Goal: Transaction & Acquisition: Purchase product/service

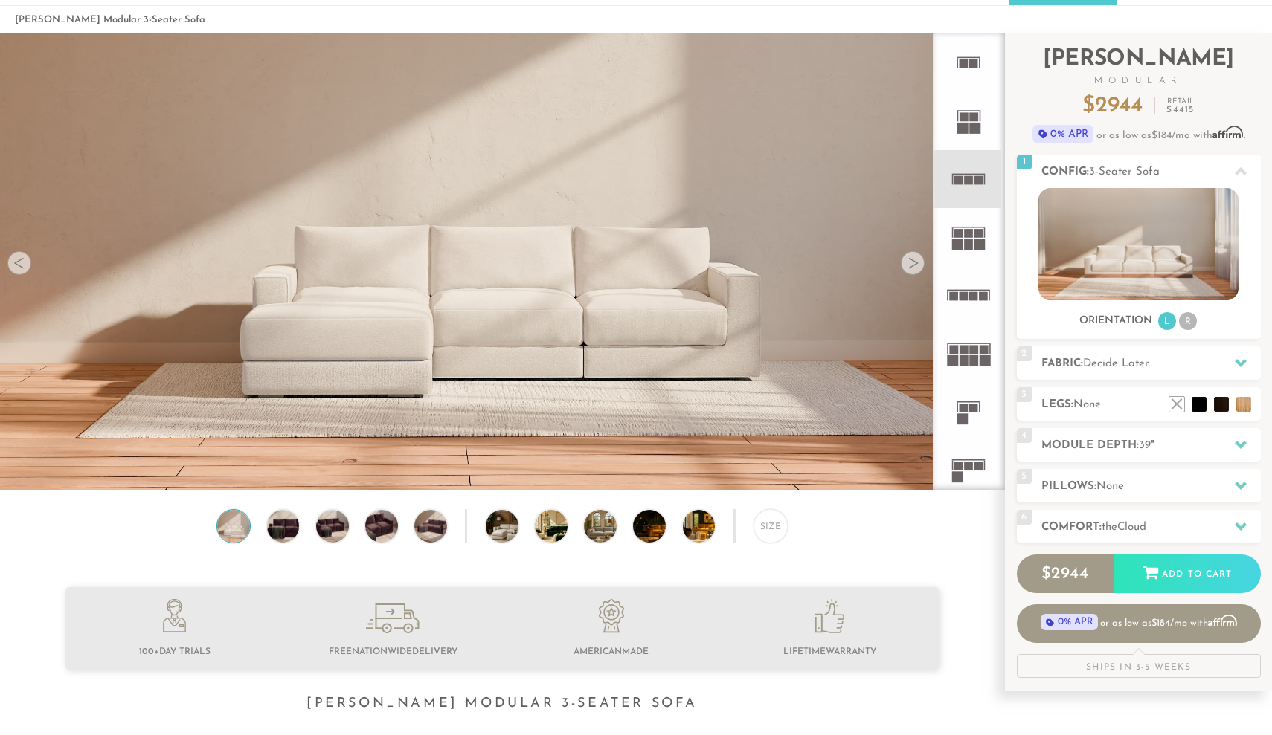
scroll to position [51, 0]
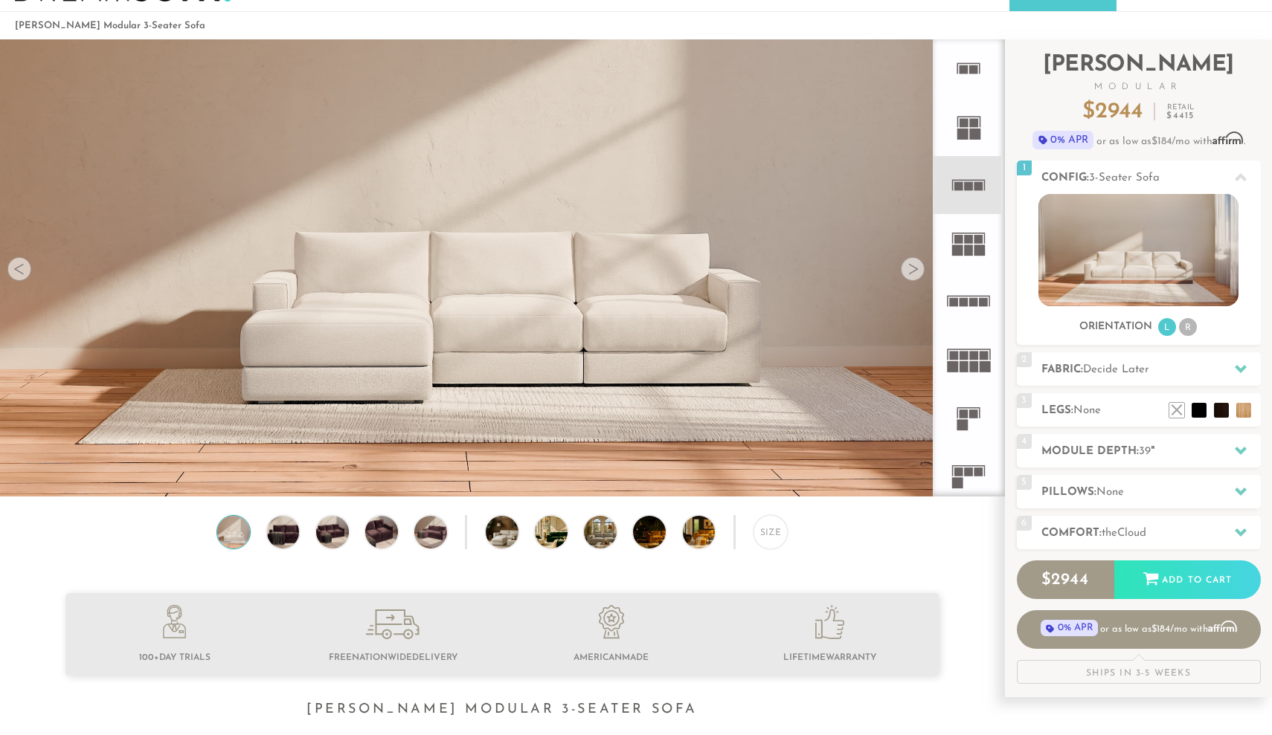
click at [909, 268] on div at bounding box center [912, 269] width 24 height 24
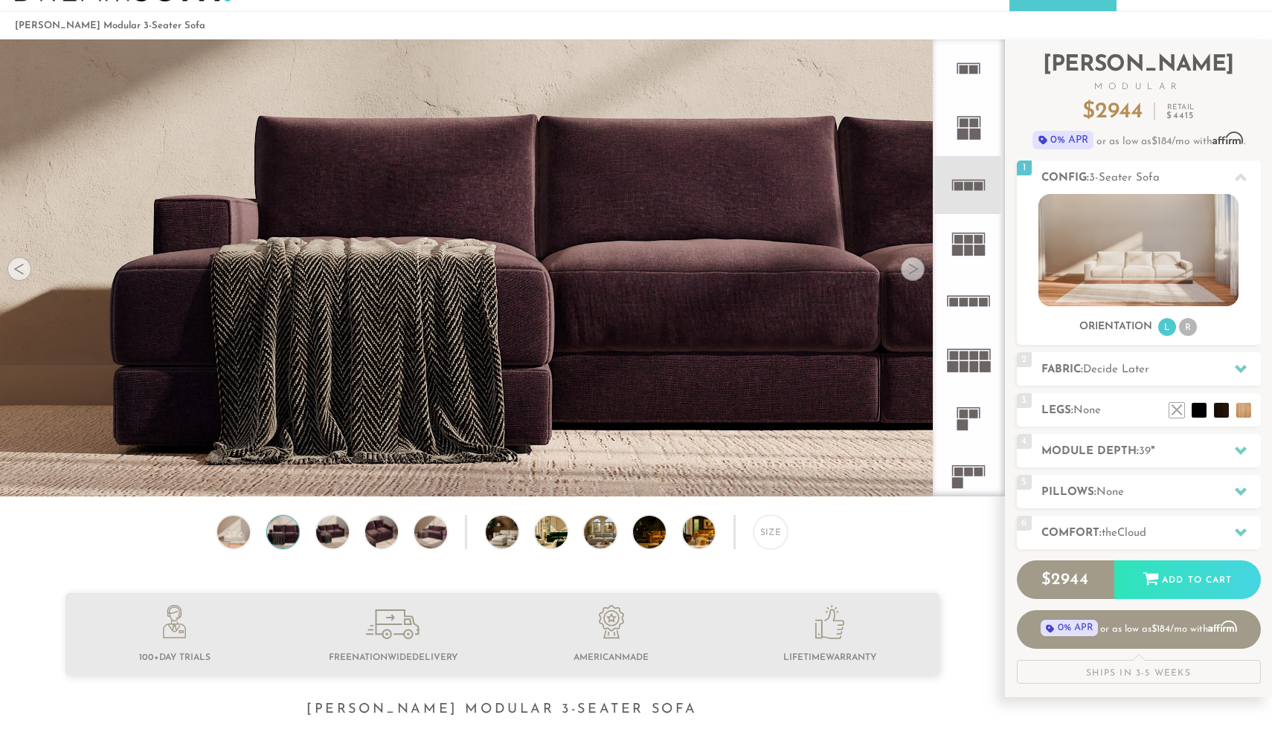
click at [909, 268] on div at bounding box center [912, 269] width 24 height 24
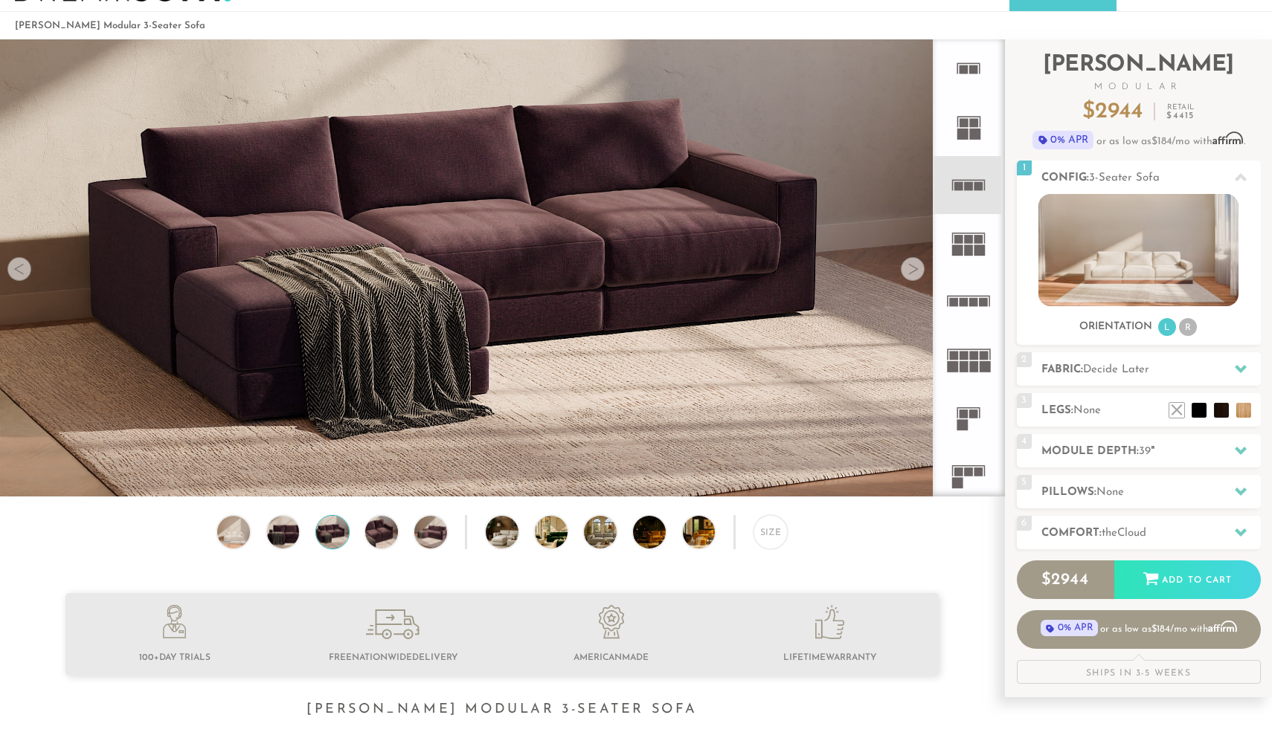
click at [909, 268] on div at bounding box center [912, 269] width 24 height 24
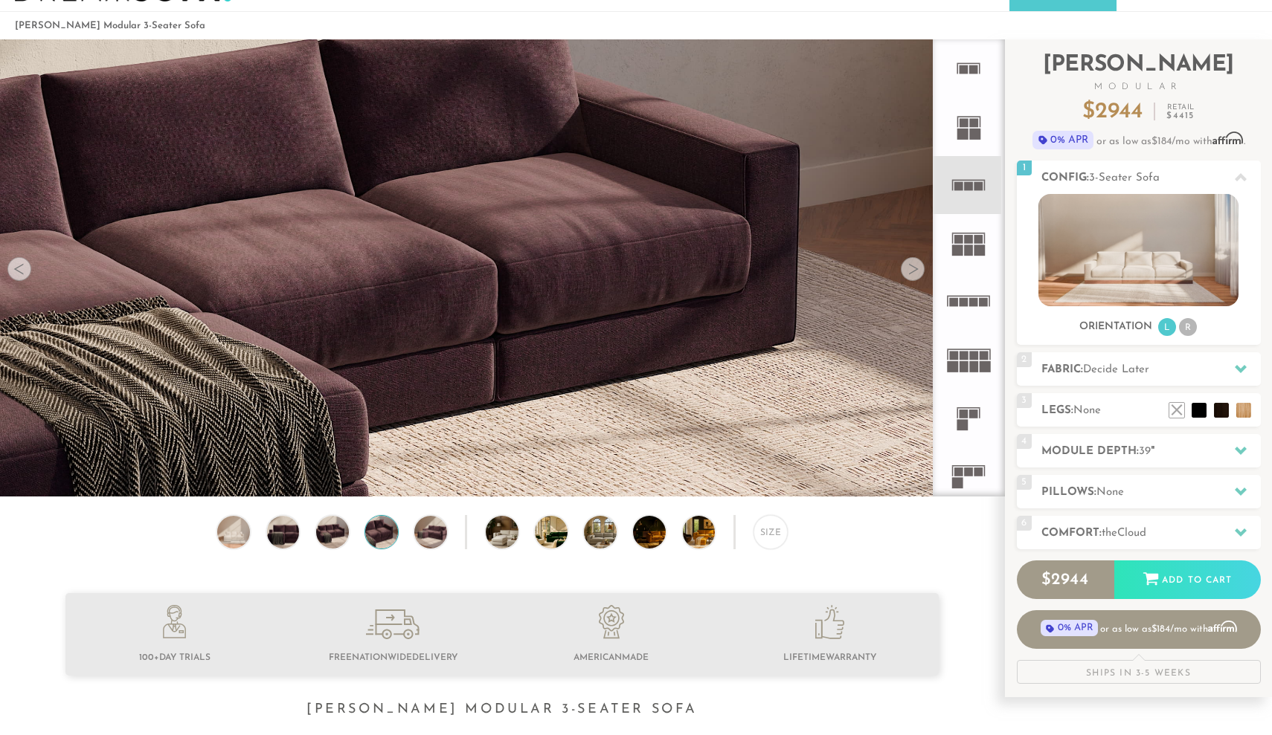
click at [909, 268] on div at bounding box center [912, 269] width 24 height 24
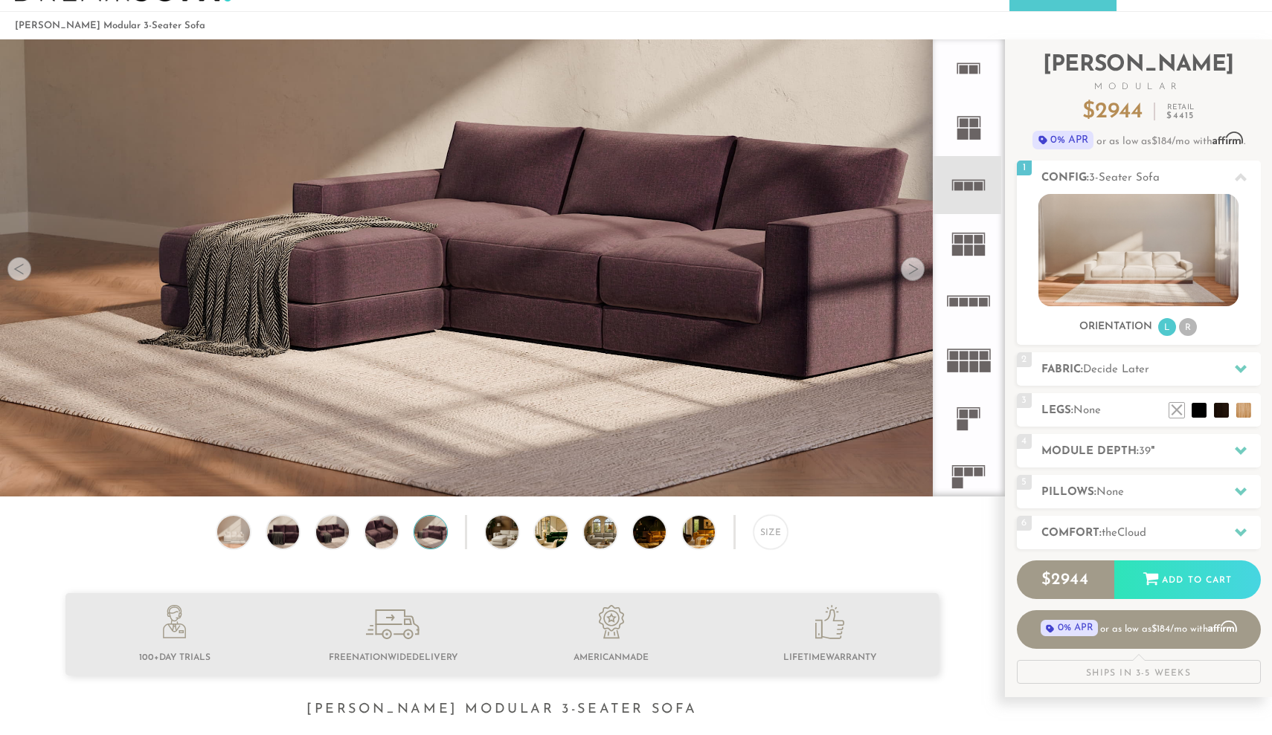
click at [916, 272] on div at bounding box center [912, 269] width 24 height 24
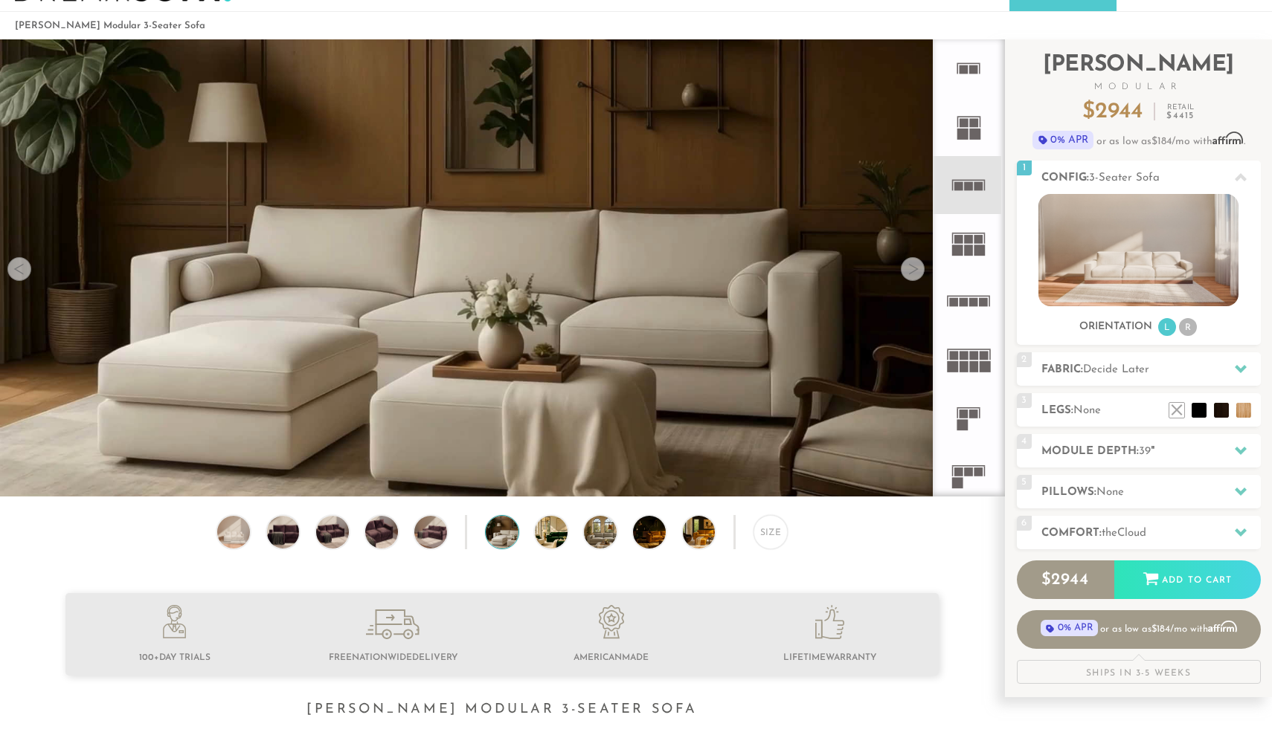
click at [916, 272] on div at bounding box center [912, 269] width 24 height 24
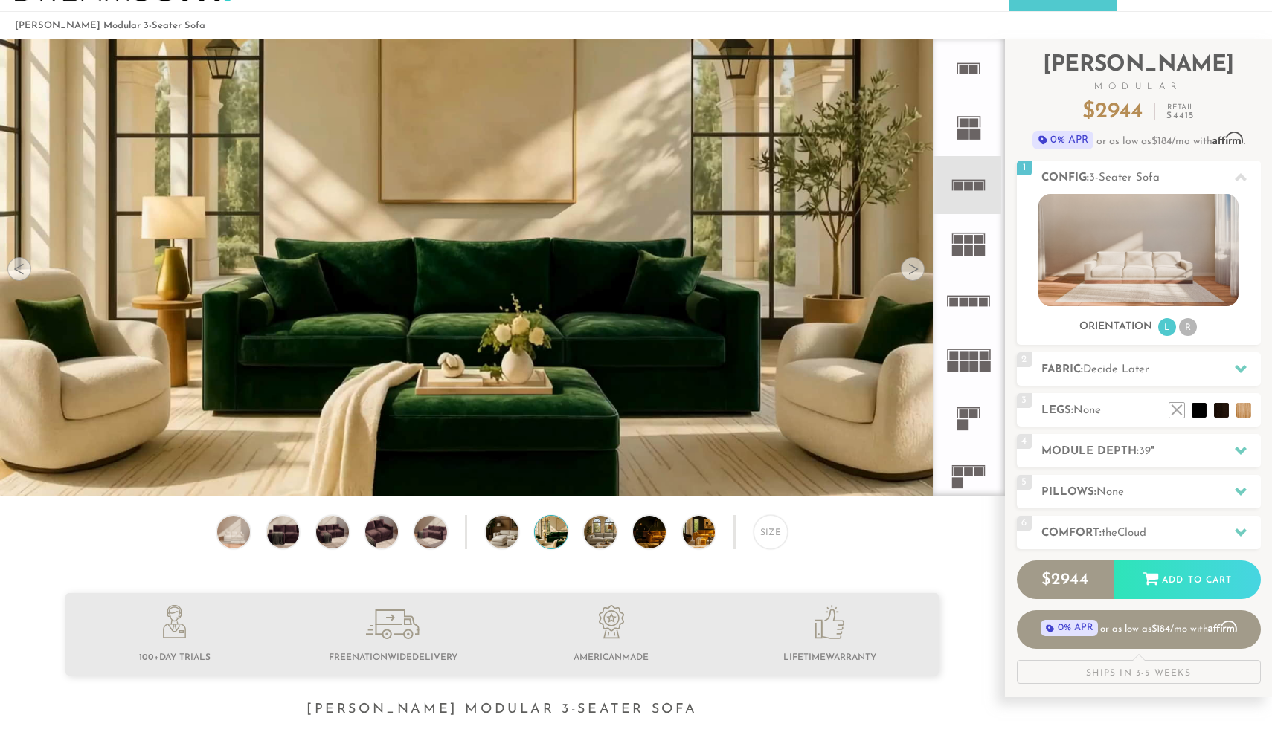
click at [916, 272] on div at bounding box center [912, 269] width 24 height 24
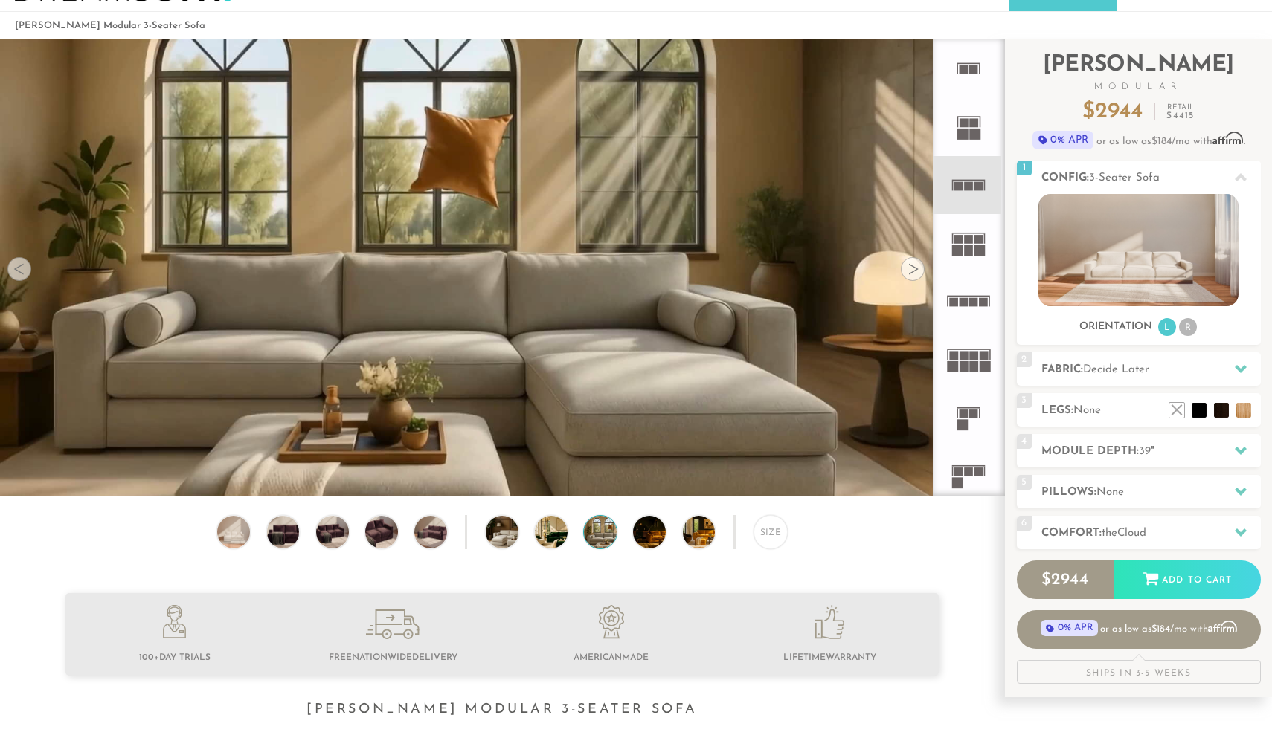
click at [916, 272] on div at bounding box center [912, 269] width 24 height 24
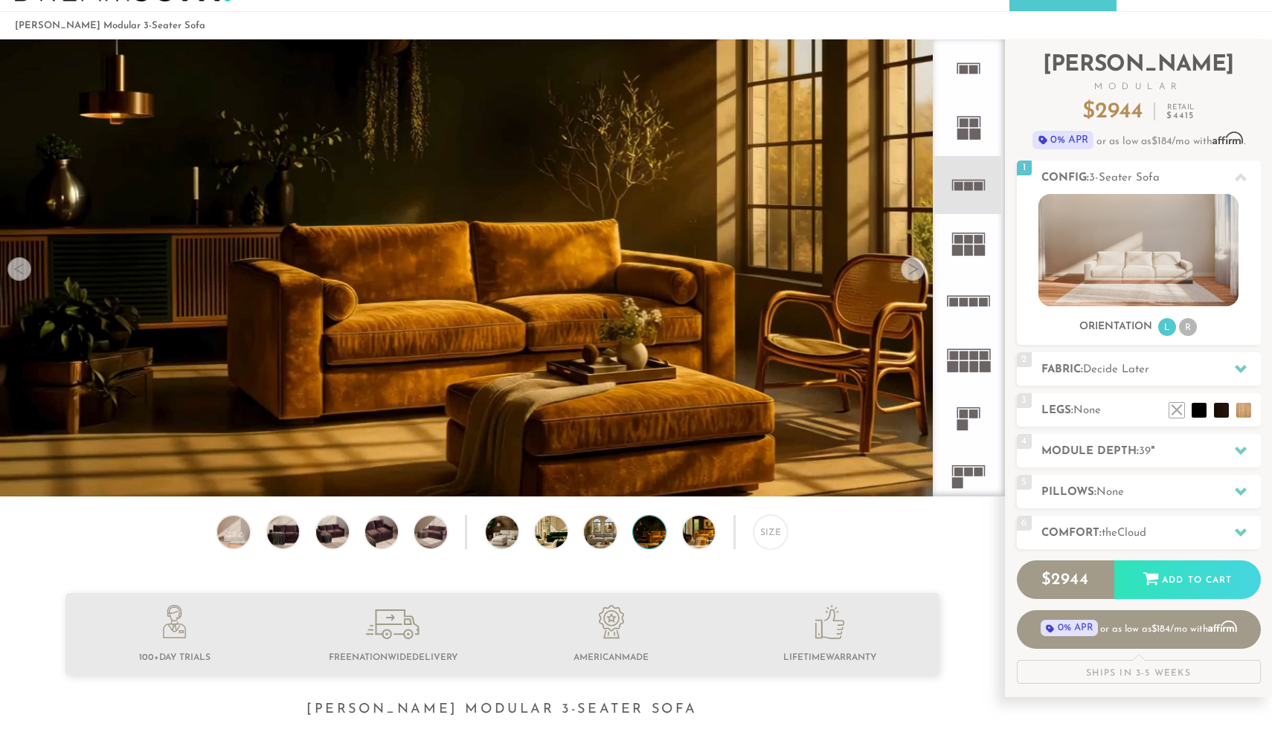
click at [916, 272] on div at bounding box center [912, 269] width 24 height 24
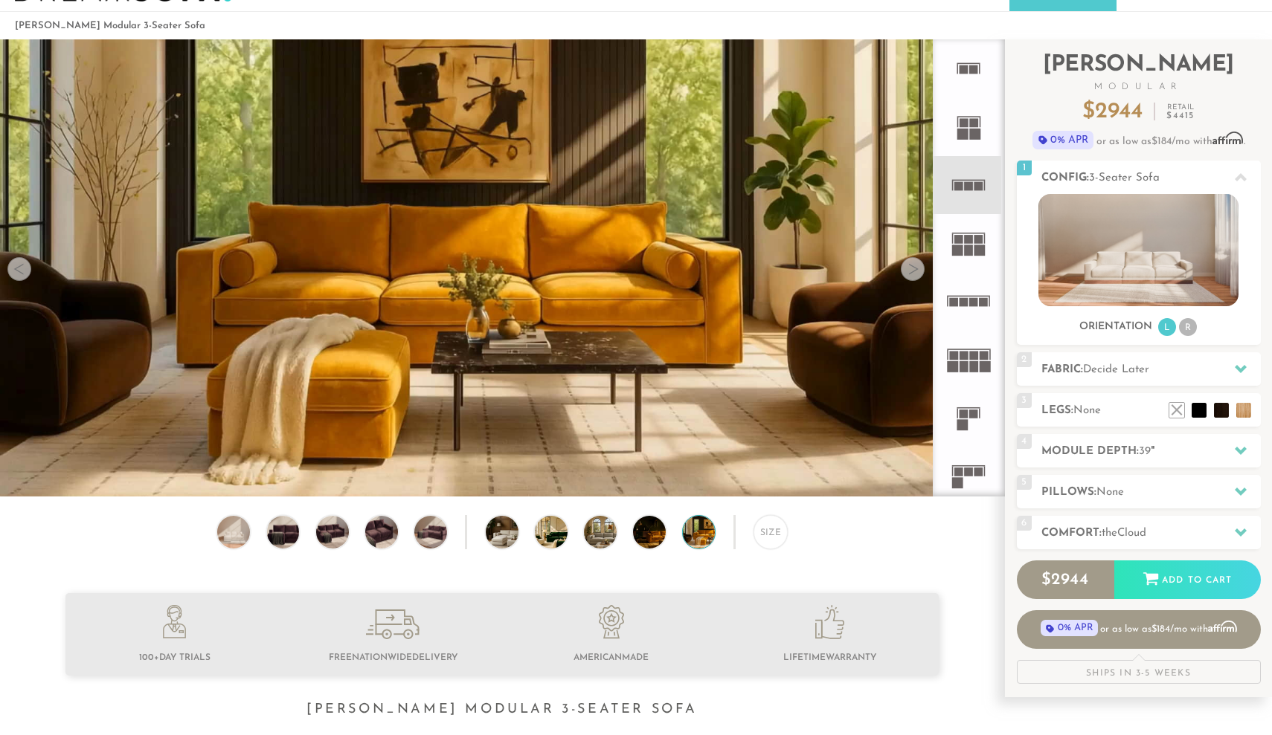
click at [916, 272] on div at bounding box center [912, 269] width 24 height 24
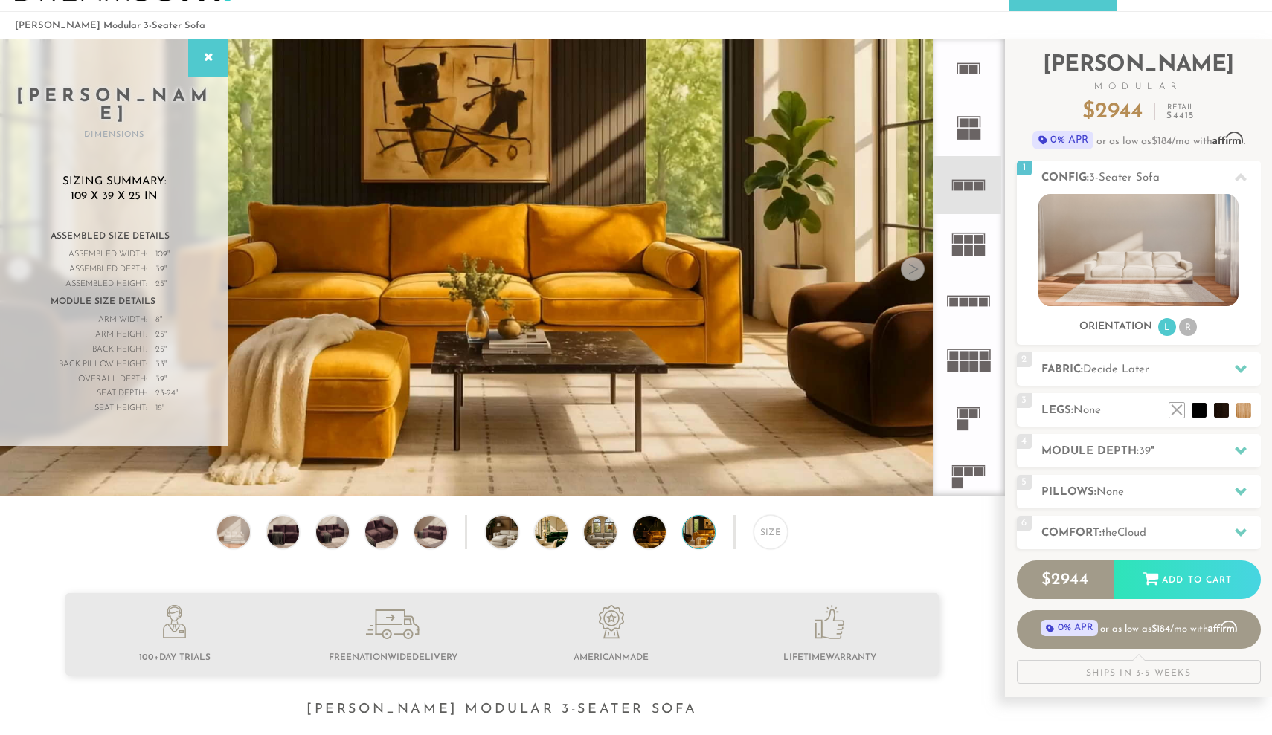
click at [916, 272] on div at bounding box center [912, 269] width 24 height 24
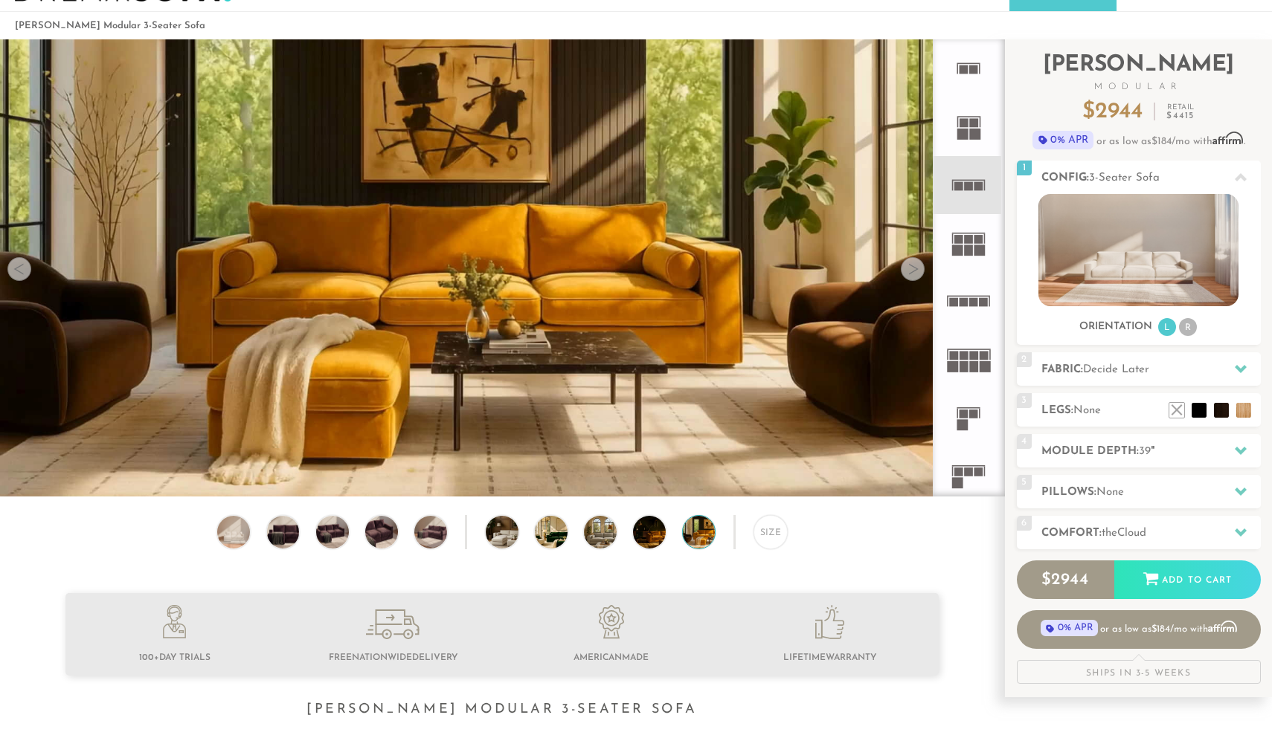
click at [916, 272] on div at bounding box center [912, 269] width 24 height 24
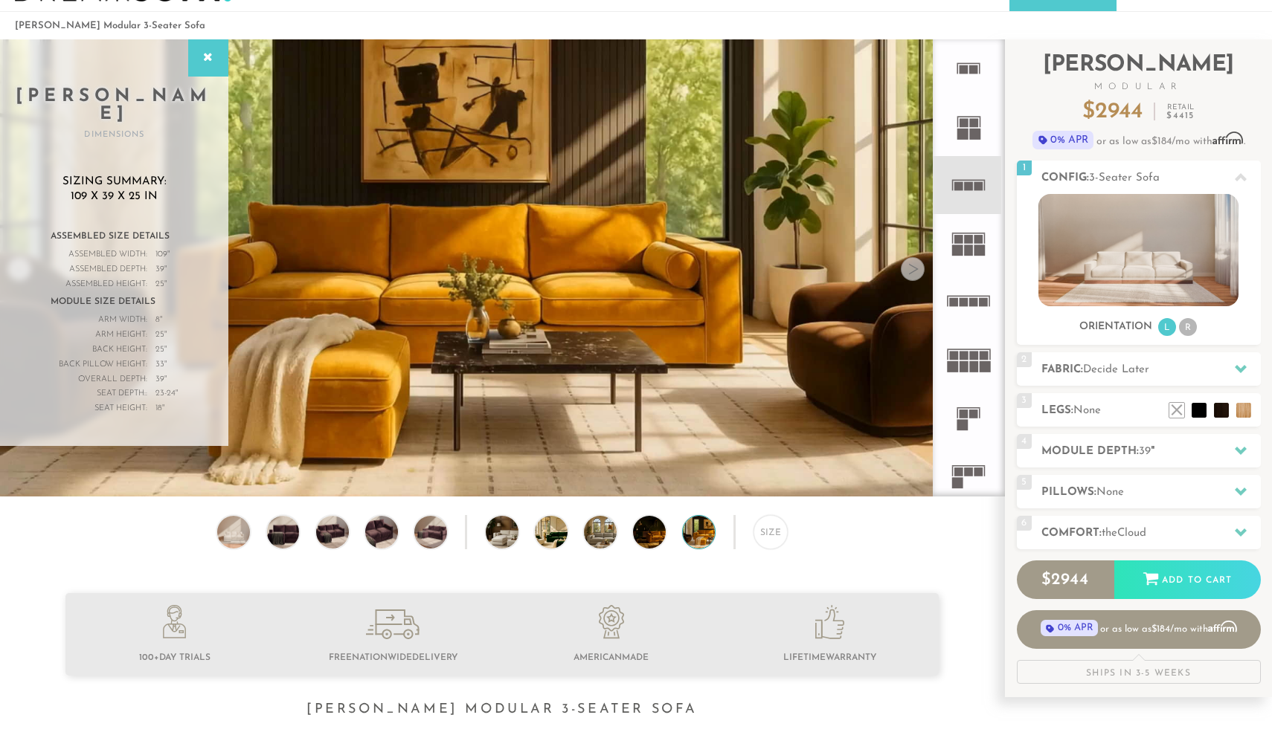
click at [916, 272] on div at bounding box center [912, 269] width 24 height 24
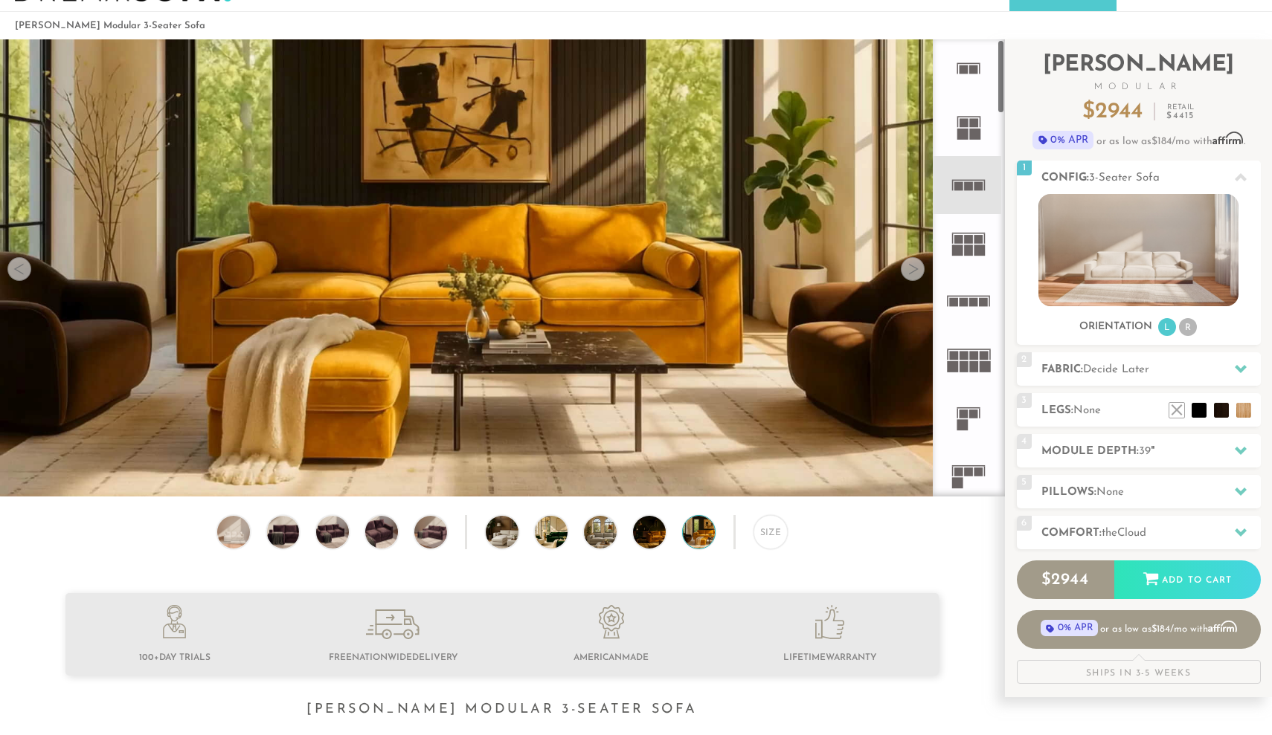
click at [968, 120] on icon at bounding box center [968, 126] width 58 height 58
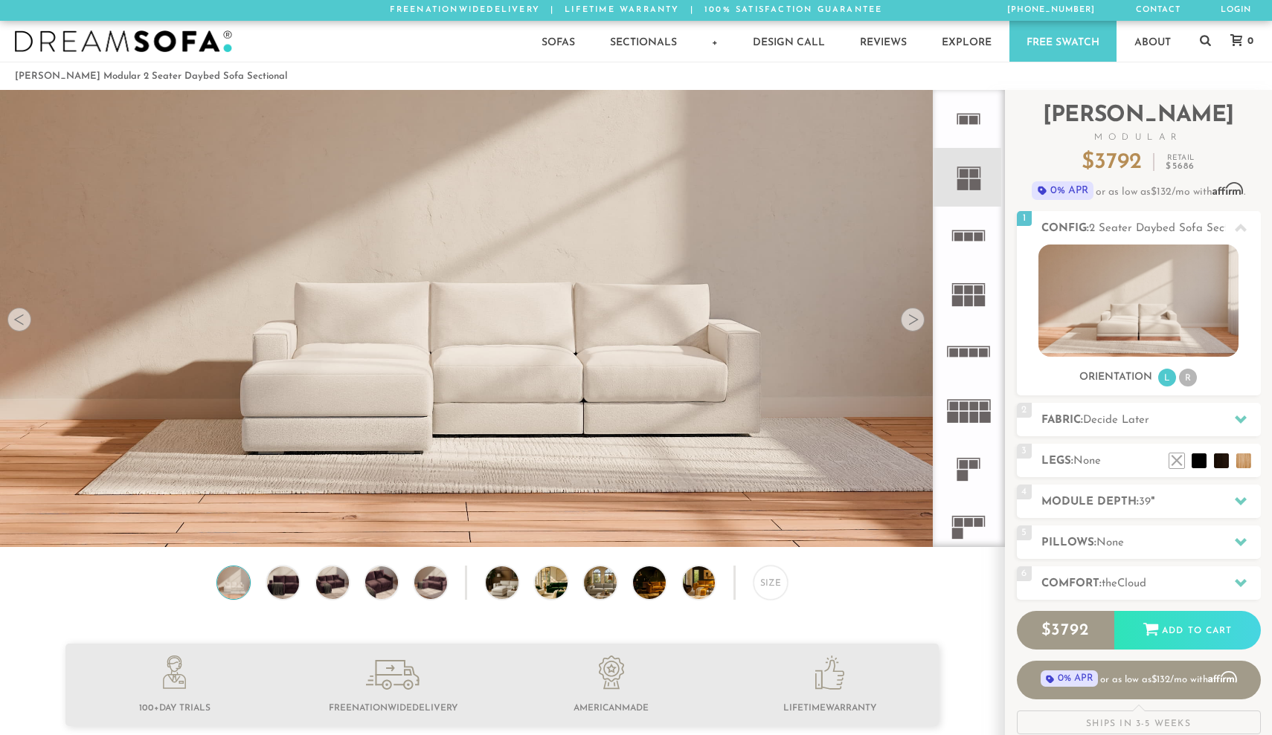
click at [912, 326] on div at bounding box center [912, 320] width 24 height 24
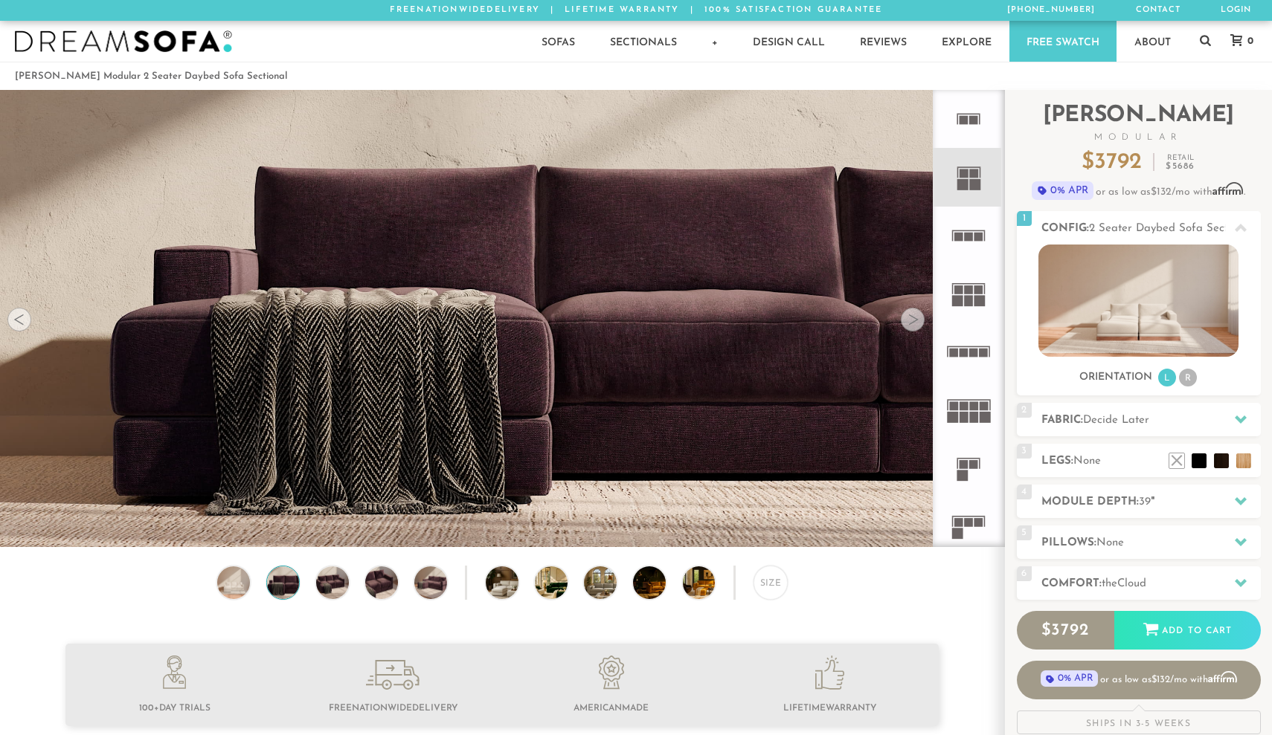
click at [912, 326] on div at bounding box center [912, 320] width 24 height 24
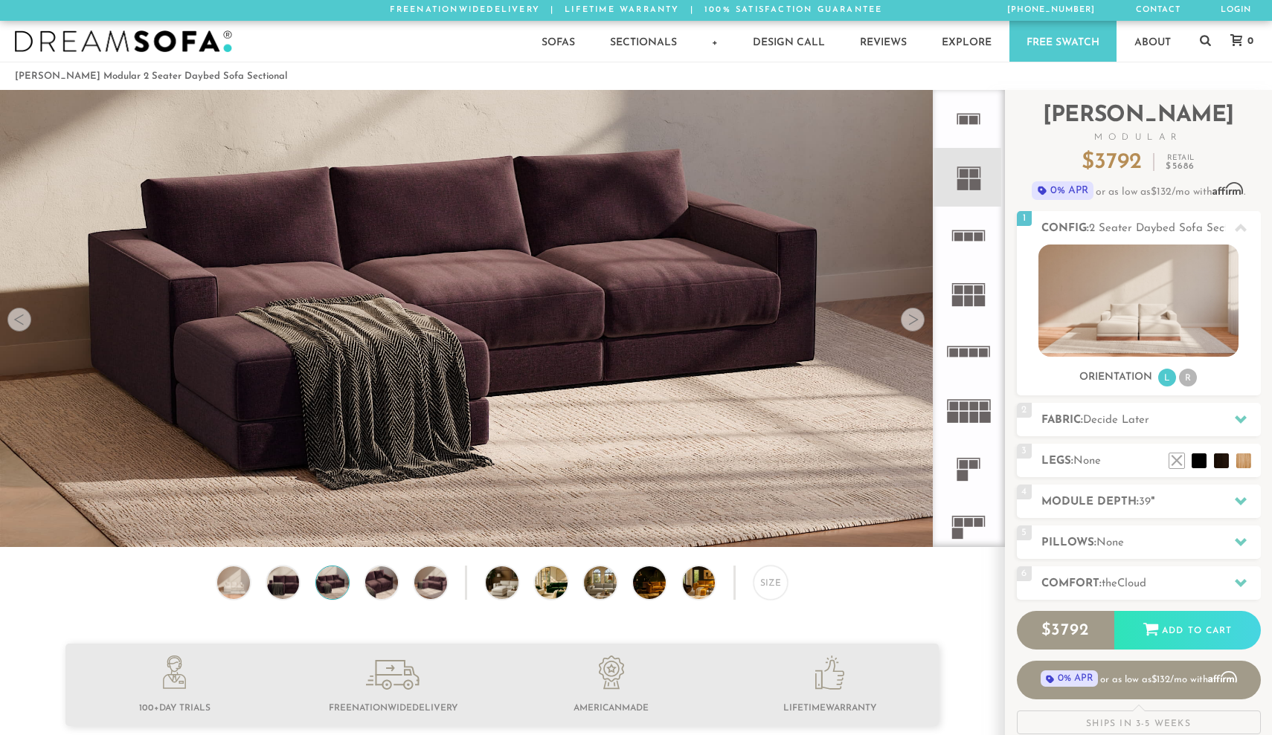
click at [912, 326] on div at bounding box center [912, 320] width 24 height 24
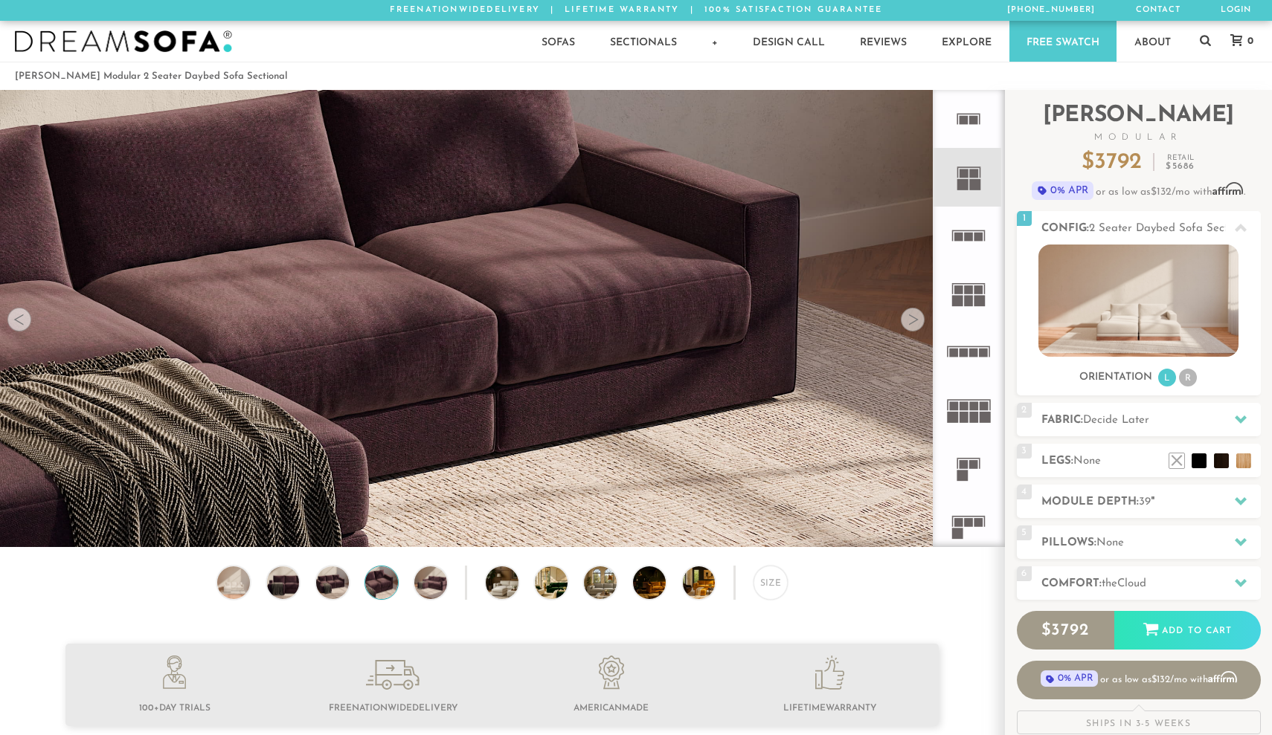
click at [912, 326] on div at bounding box center [912, 320] width 24 height 24
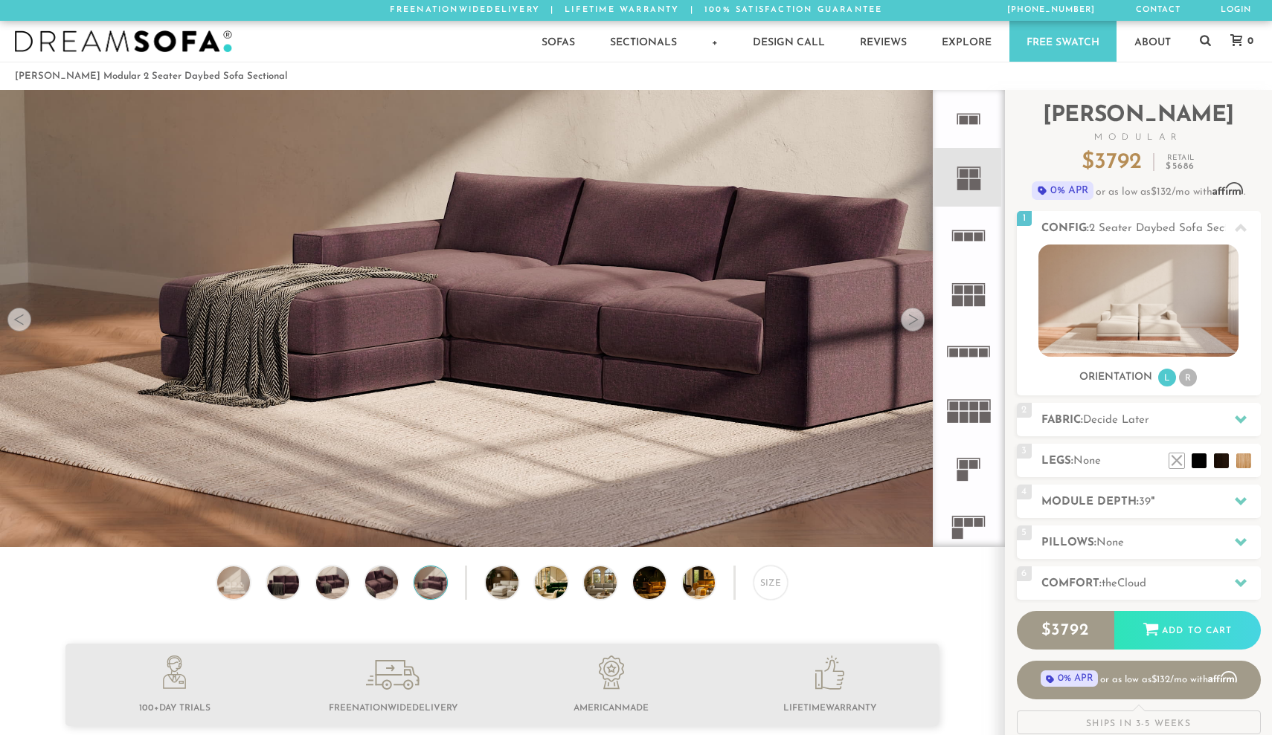
click at [912, 326] on div at bounding box center [912, 320] width 24 height 24
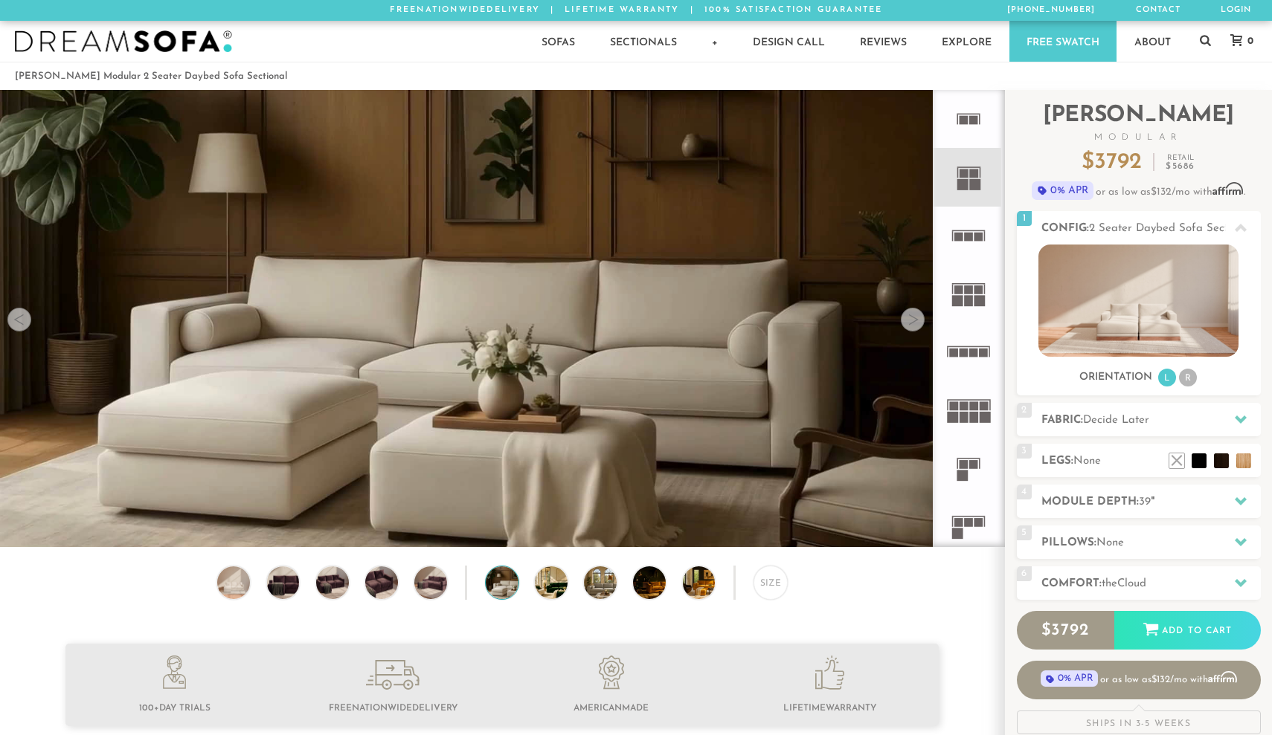
click at [912, 326] on div at bounding box center [912, 320] width 24 height 24
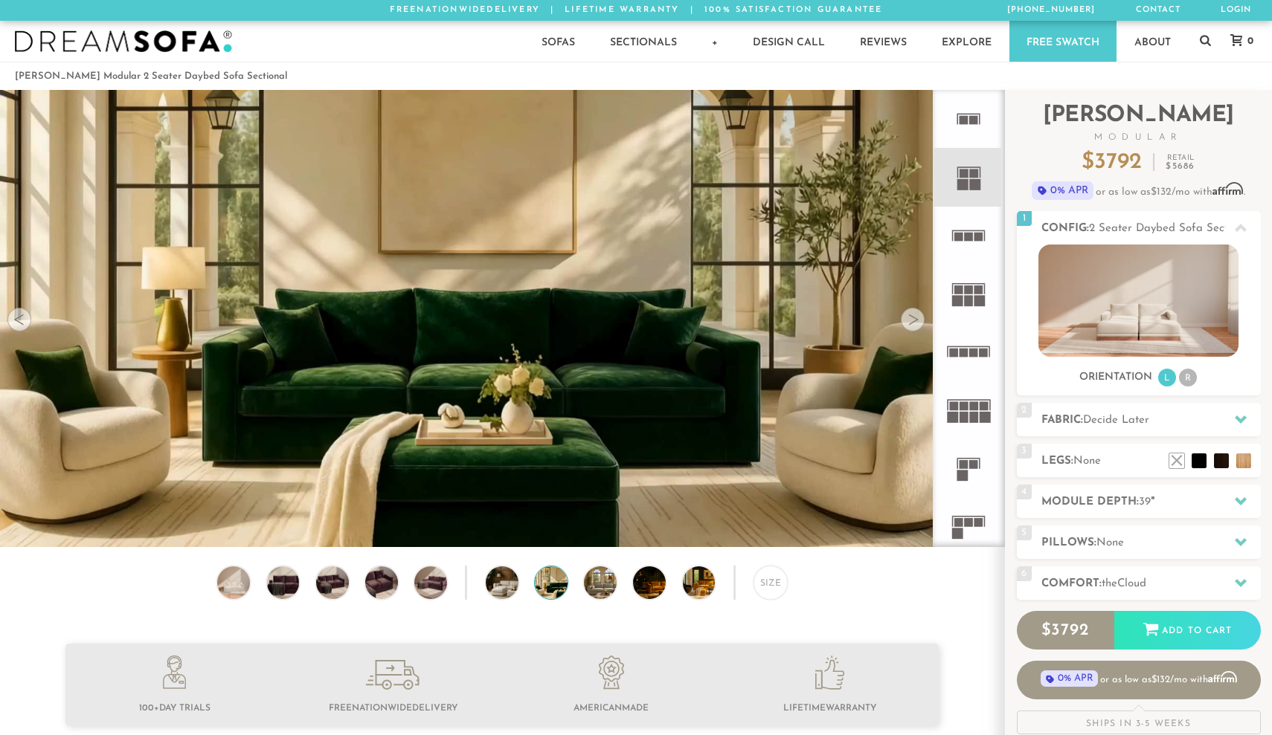
click at [912, 326] on div at bounding box center [912, 320] width 24 height 24
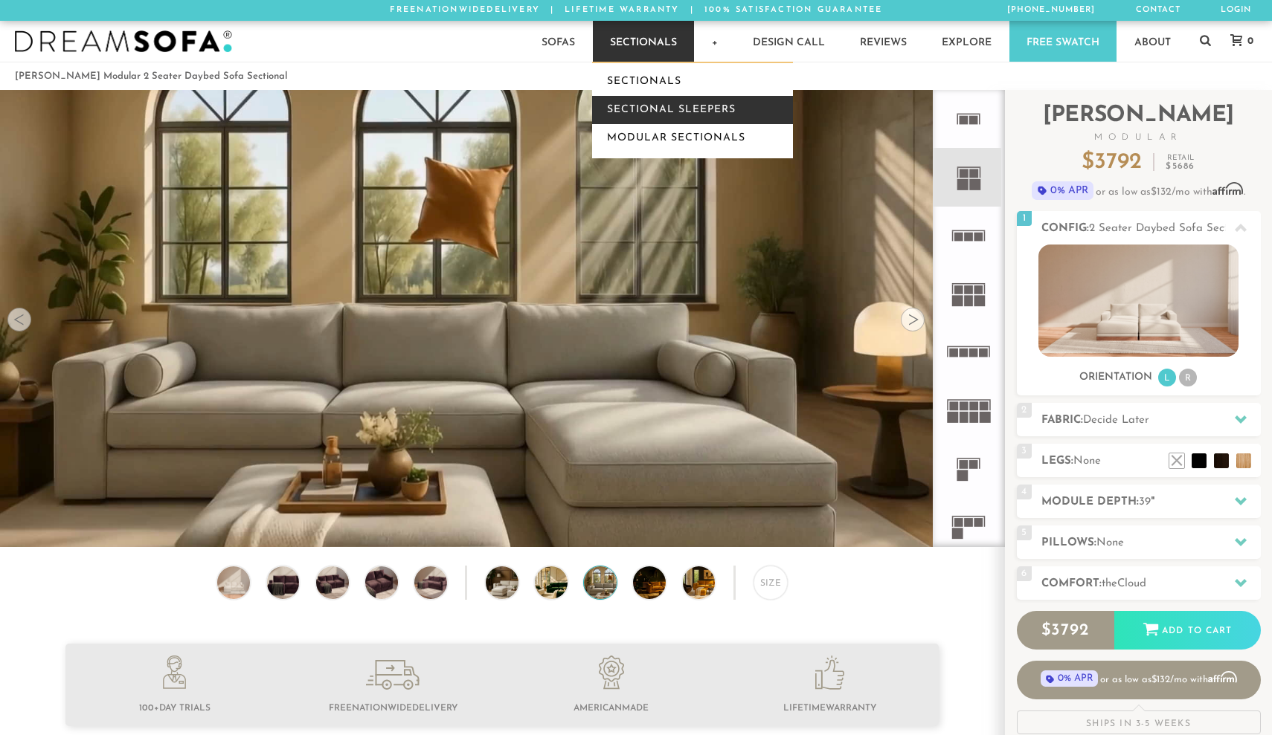
click at [625, 109] on link "Sectional Sleepers" at bounding box center [692, 110] width 201 height 28
